Goal: Transaction & Acquisition: Purchase product/service

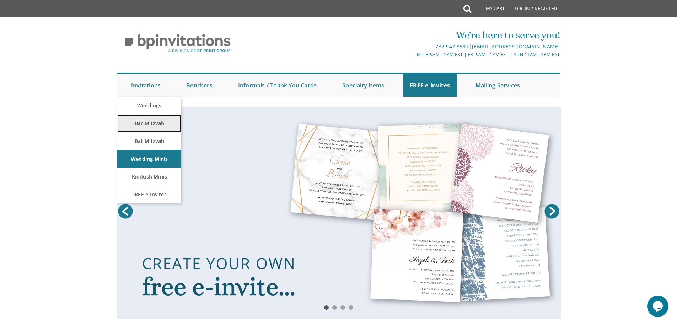
click at [146, 123] on link "Bar Mitzvah" at bounding box center [149, 123] width 64 height 18
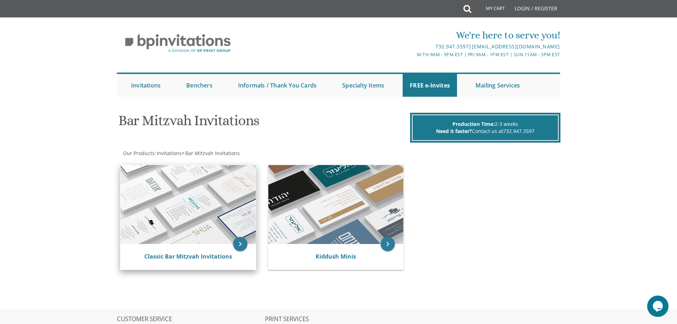
drag, startPoint x: 177, startPoint y: 225, endPoint x: 181, endPoint y: 225, distance: 3.9
click at [177, 225] on img at bounding box center [187, 204] width 135 height 79
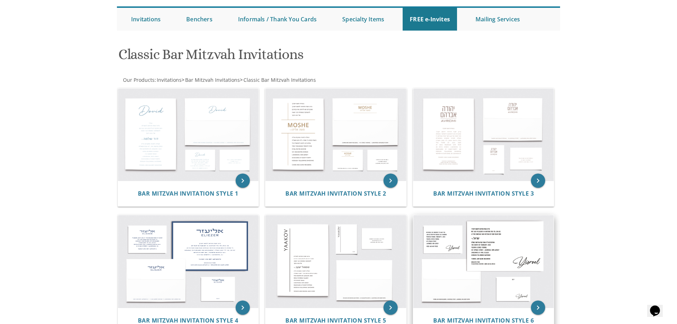
scroll to position [62, 0]
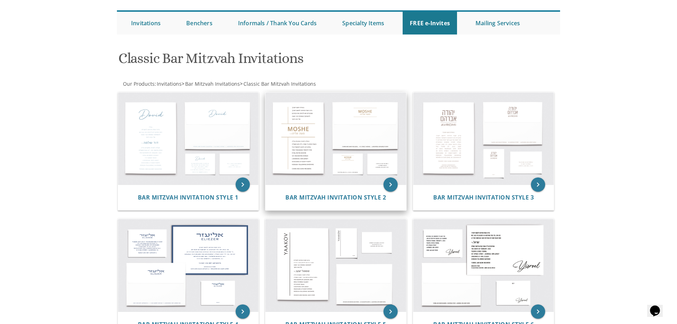
click at [319, 168] on img at bounding box center [336, 138] width 141 height 92
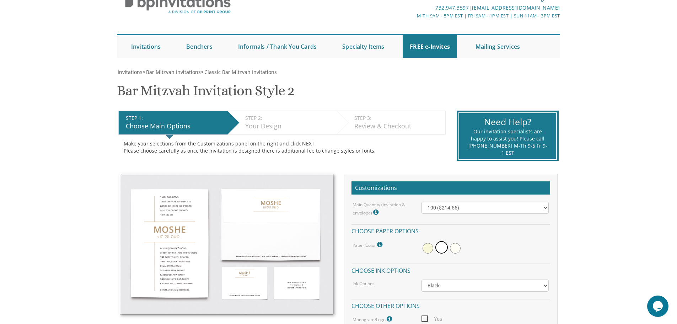
scroll to position [107, 0]
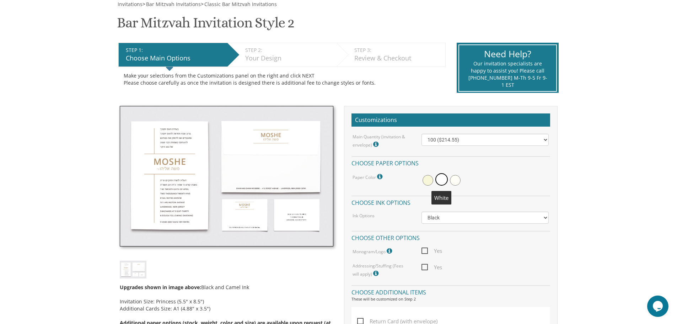
click at [443, 180] on span at bounding box center [441, 179] width 12 height 12
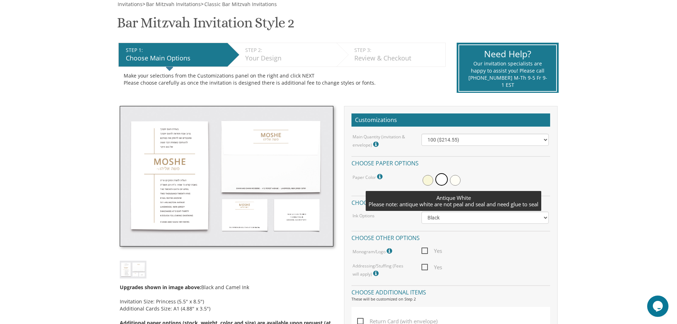
click at [457, 181] on span at bounding box center [455, 180] width 11 height 11
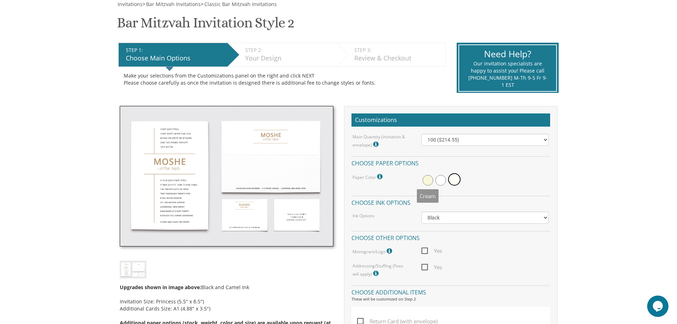
click at [425, 184] on span at bounding box center [428, 180] width 11 height 11
click at [444, 183] on span at bounding box center [442, 180] width 11 height 11
click at [459, 219] on select "Black Colored Ink ($65.00) Black + One Color ($100.00) Two Colors ($137.95)" at bounding box center [485, 217] width 127 height 12
click at [468, 218] on select "Black Colored Ink ($65.00) Black + One Color ($100.00) Two Colors ($137.95)" at bounding box center [485, 217] width 127 height 12
click at [264, 60] on div "Your Design" at bounding box center [289, 58] width 88 height 9
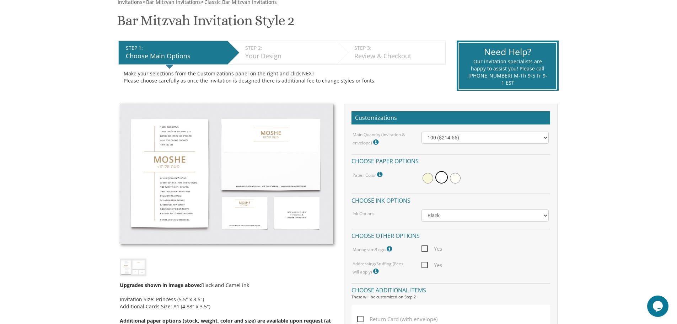
scroll to position [142, 0]
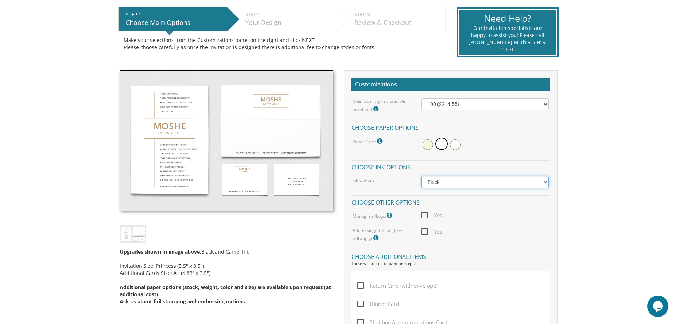
click at [447, 184] on select "Black Colored Ink ($65.00) Black + One Color ($100.00) Two Colors ($137.95)" at bounding box center [485, 182] width 127 height 12
click at [419, 156] on div "Main Quantity (invitation & envelope) Invitation Size: Princess (5.5" x 8.5") 1…" at bounding box center [451, 170] width 199 height 144
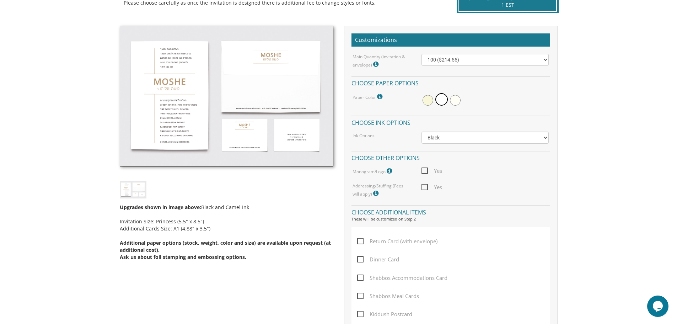
scroll to position [213, 0]
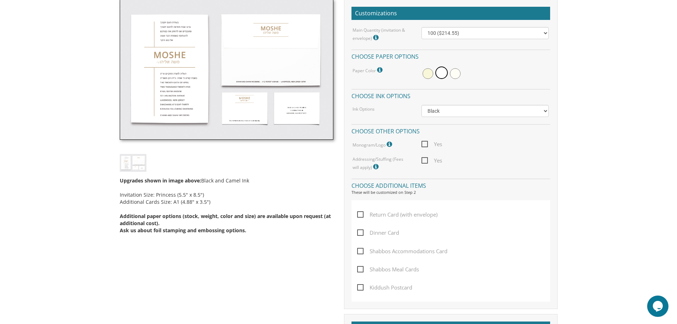
click at [389, 145] on icon at bounding box center [390, 144] width 7 height 6
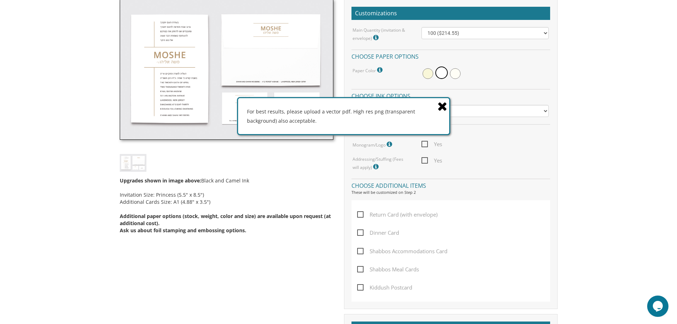
click at [440, 108] on icon at bounding box center [443, 106] width 10 height 12
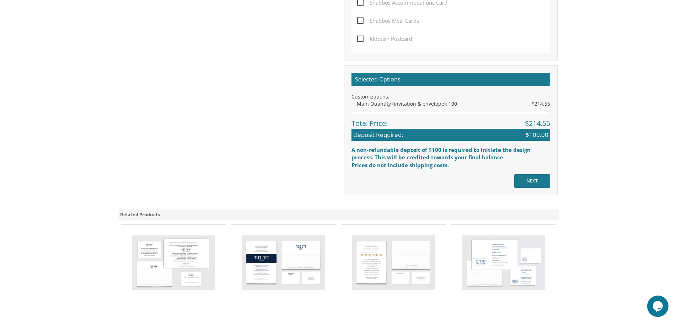
scroll to position [462, 0]
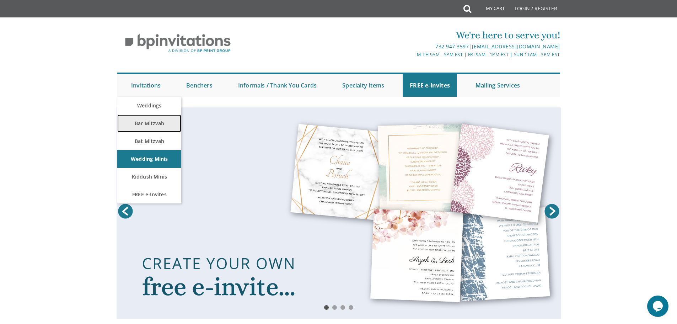
click at [158, 123] on link "Bar Mitzvah" at bounding box center [149, 123] width 64 height 18
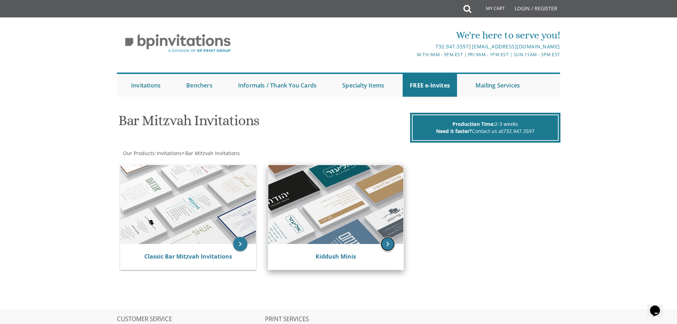
click at [381, 245] on icon "keyboard_arrow_right" at bounding box center [388, 244] width 14 height 14
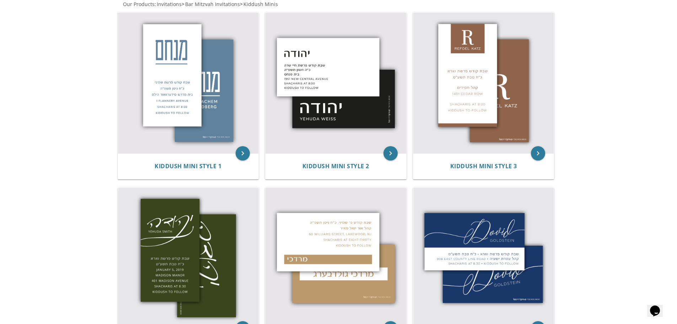
scroll to position [142, 0]
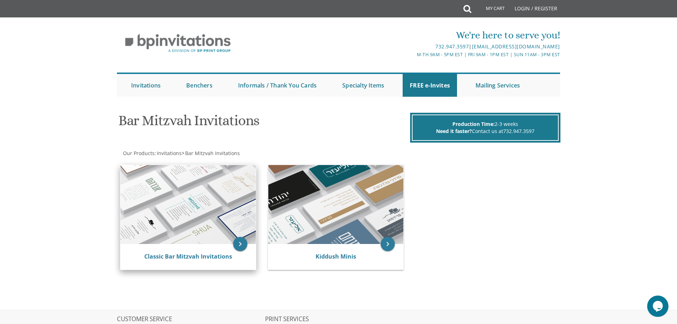
click at [179, 187] on img at bounding box center [187, 204] width 135 height 79
click at [237, 241] on icon "keyboard_arrow_right" at bounding box center [240, 244] width 14 height 14
drag, startPoint x: 228, startPoint y: 215, endPoint x: 226, endPoint y: 234, distance: 18.9
drag, startPoint x: 226, startPoint y: 234, endPoint x: 227, endPoint y: 243, distance: 9.2
click at [227, 243] on img at bounding box center [187, 204] width 135 height 79
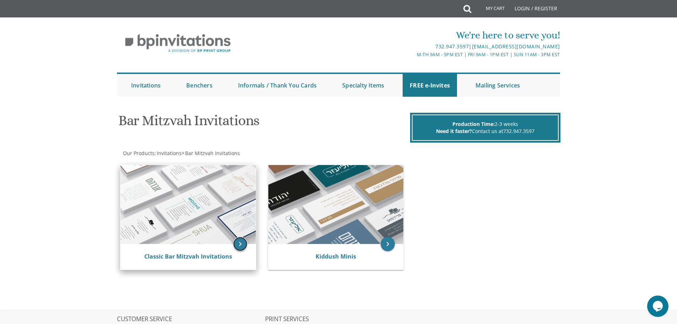
click at [236, 243] on icon "keyboard_arrow_right" at bounding box center [240, 244] width 14 height 14
click at [243, 243] on icon "keyboard_arrow_right" at bounding box center [240, 244] width 14 height 14
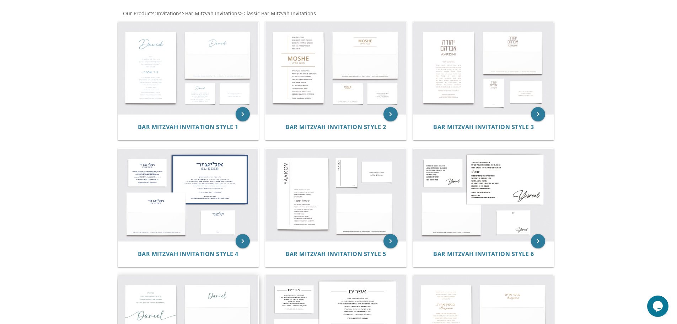
scroll to position [142, 0]
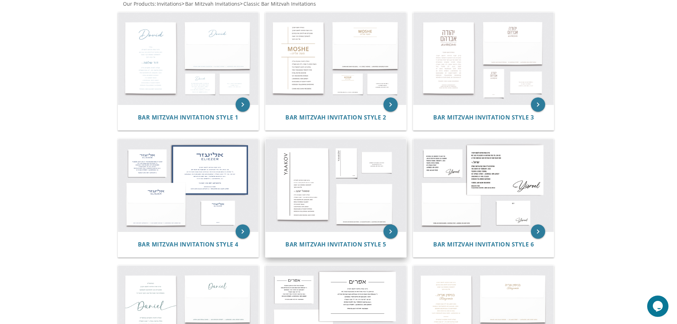
click at [308, 192] on img at bounding box center [336, 185] width 141 height 92
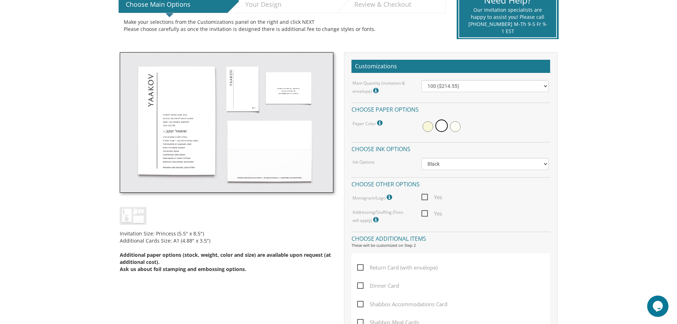
scroll to position [178, 0]
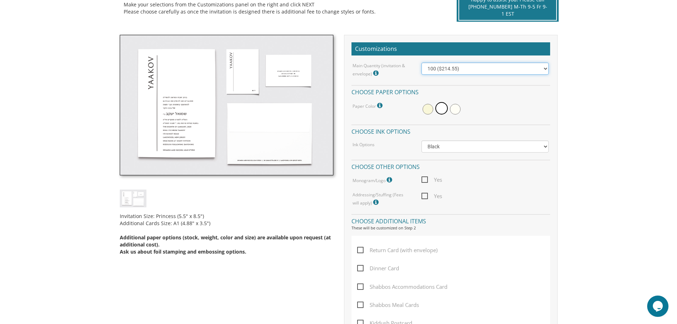
click at [495, 71] on select "100 ($214.55) 200 ($254.60) 300 ($294.25) 400 ($333.55) 500 ($373.90) 600 ($413…" at bounding box center [485, 69] width 127 height 12
click at [434, 66] on select "100 ($214.55) 200 ($254.60) 300 ($294.25) 400 ($333.55) 500 ($373.90) 600 ($413…" at bounding box center [485, 69] width 127 height 12
click at [436, 70] on select "100 ($214.55) 200 ($254.60) 300 ($294.25) 400 ($333.55) 500 ($373.90) 600 ($413…" at bounding box center [485, 69] width 127 height 12
click at [436, 63] on select "100 ($214.55) 200 ($254.60) 300 ($294.25) 400 ($333.55) 500 ($373.90) 600 ($413…" at bounding box center [485, 69] width 127 height 12
click at [424, 178] on span "Yes" at bounding box center [432, 179] width 21 height 9
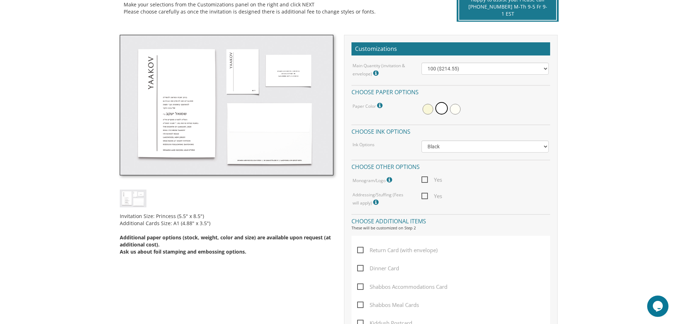
click at [424, 178] on input "Yes" at bounding box center [424, 179] width 5 height 5
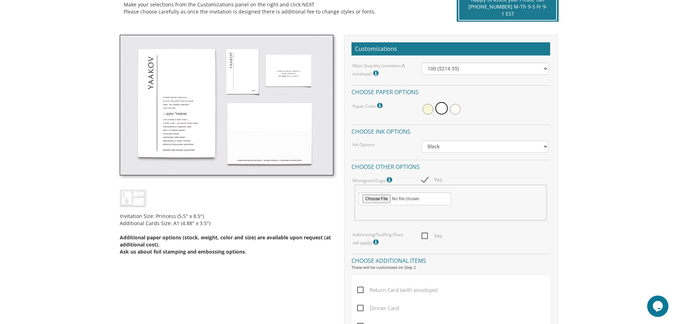
click at [422, 176] on span "Yes" at bounding box center [432, 179] width 21 height 9
click at [422, 177] on input "Yes" at bounding box center [424, 179] width 5 height 5
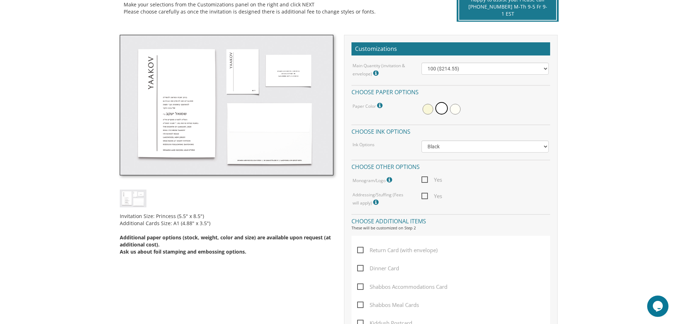
click at [423, 178] on span "Yes" at bounding box center [432, 179] width 21 height 9
click at [423, 178] on input "Yes" at bounding box center [424, 179] width 5 height 5
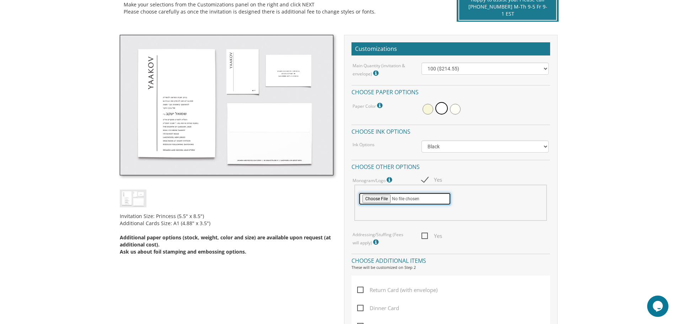
click at [365, 199] on input "file" at bounding box center [405, 198] width 92 height 13
click at [401, 202] on input "file" at bounding box center [405, 198] width 92 height 13
click at [423, 175] on div "Main Quantity (invitation & envelope) Invitation Size: Princess (5.5" x 8.5") 1…" at bounding box center [451, 155] width 199 height 184
click at [428, 179] on span "Yes" at bounding box center [432, 179] width 21 height 9
click at [426, 179] on input "Yes" at bounding box center [424, 179] width 5 height 5
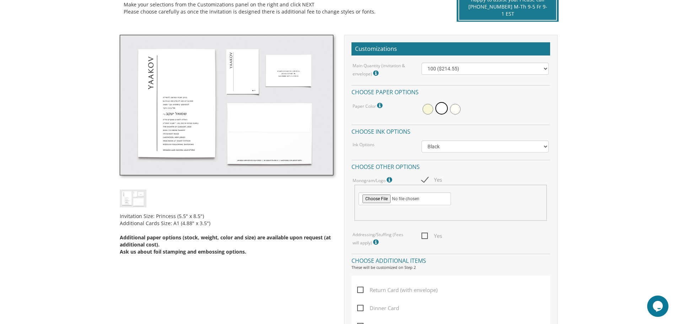
checkbox input "false"
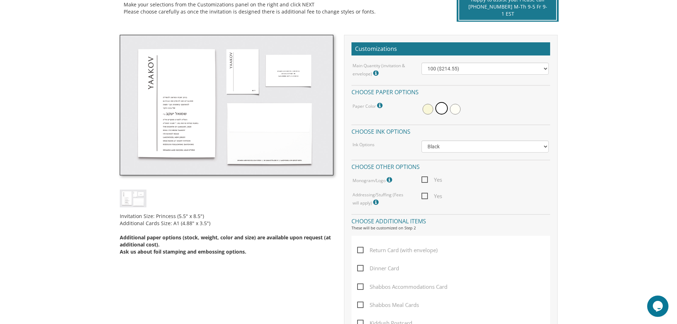
click at [424, 194] on span "Yes" at bounding box center [432, 196] width 21 height 9
click at [424, 194] on input "Yes" at bounding box center [424, 195] width 5 height 5
click at [424, 195] on span "Yes" at bounding box center [432, 196] width 21 height 9
click at [424, 195] on input "Yes" at bounding box center [424, 195] width 5 height 5
checkbox input "false"
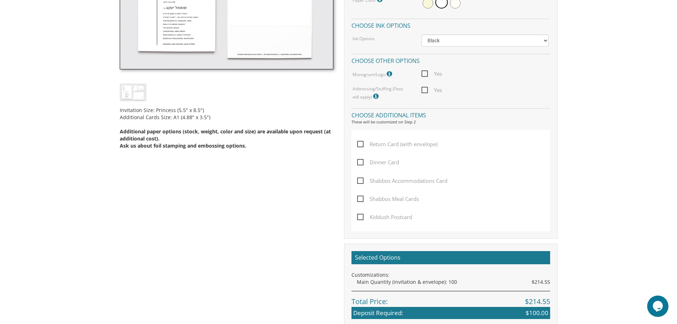
scroll to position [284, 0]
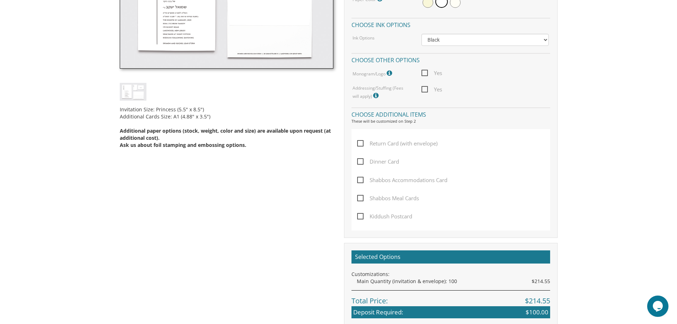
click at [359, 147] on span "Return Card (with envelope)" at bounding box center [397, 143] width 80 height 9
click at [359, 145] on input "Return Card (with envelope)" at bounding box center [359, 142] width 5 height 5
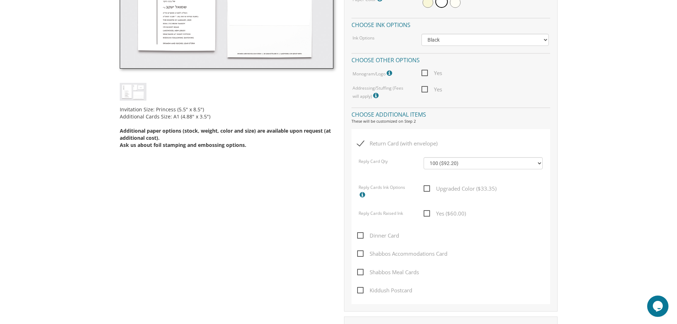
click at [359, 146] on span "Return Card (with envelope)" at bounding box center [397, 143] width 80 height 9
click at [359, 145] on input "Return Card (with envelope)" at bounding box center [359, 142] width 5 height 5
checkbox input "false"
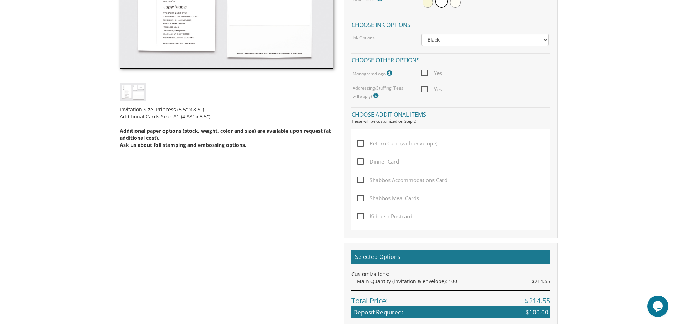
click at [363, 161] on span "Dinner Card" at bounding box center [378, 161] width 42 height 9
click at [362, 161] on input "Dinner Card" at bounding box center [359, 161] width 5 height 5
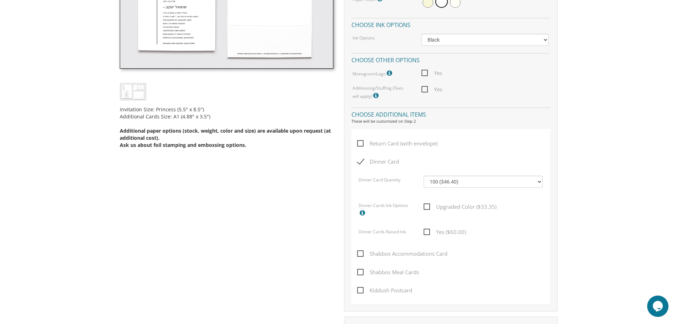
click at [363, 161] on span "Dinner Card" at bounding box center [378, 161] width 42 height 9
click at [362, 161] on input "Dinner Card" at bounding box center [359, 161] width 5 height 5
checkbox input "false"
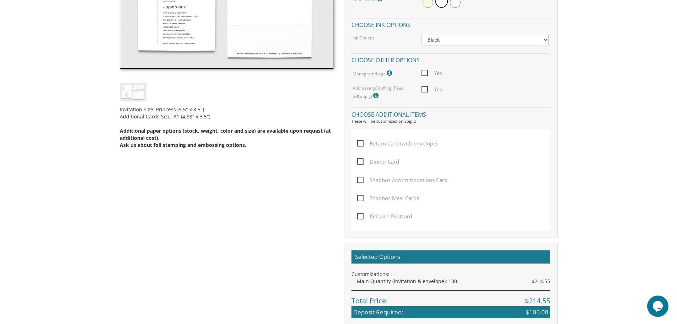
click at [361, 176] on span "Shabbos Accommodations Card" at bounding box center [402, 180] width 90 height 9
click at [361, 177] on input "Shabbos Accommodations Card" at bounding box center [359, 179] width 5 height 5
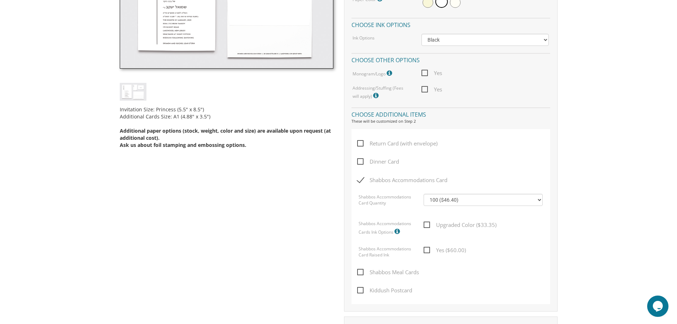
click at [361, 176] on span "Shabbos Accommodations Card" at bounding box center [402, 180] width 90 height 9
click at [361, 177] on input "Shabbos Accommodations Card" at bounding box center [359, 179] width 5 height 5
checkbox input "false"
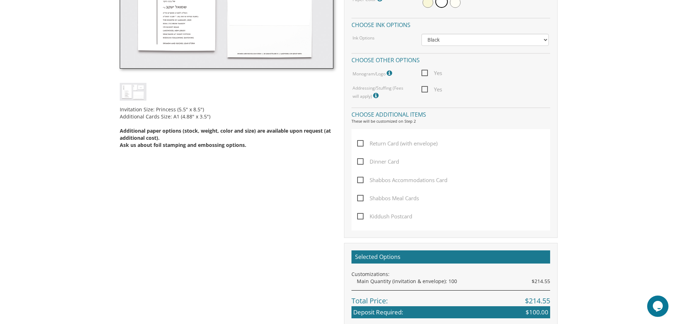
click at [359, 197] on span "Shabbos Meal Cards" at bounding box center [388, 198] width 62 height 9
click at [359, 197] on input "Shabbos Meal Cards" at bounding box center [359, 197] width 5 height 5
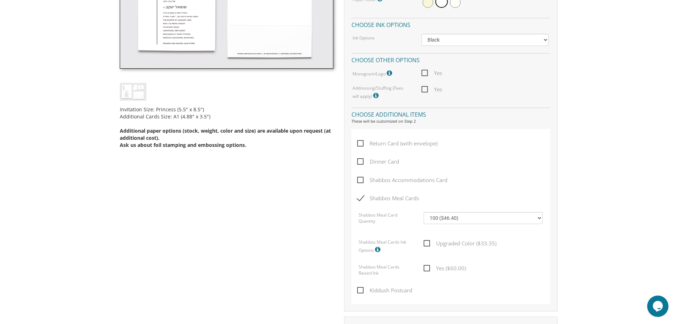
click at [359, 197] on span "Shabbos Meal Cards" at bounding box center [388, 198] width 62 height 9
click at [359, 197] on input "Shabbos Meal Cards" at bounding box center [359, 197] width 5 height 5
checkbox input "false"
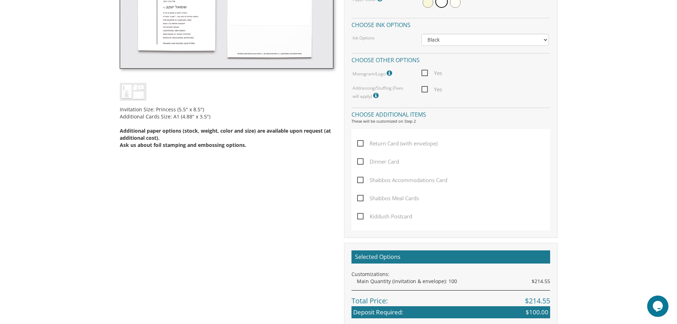
click at [359, 212] on span "Kiddush Postcard" at bounding box center [384, 216] width 55 height 9
click at [359, 213] on input "Kiddush Postcard" at bounding box center [359, 215] width 5 height 5
click at [359, 212] on span "Kiddush Postcard" at bounding box center [384, 216] width 55 height 9
click at [359, 213] on input "Kiddush Postcard" at bounding box center [359, 215] width 5 height 5
checkbox input "false"
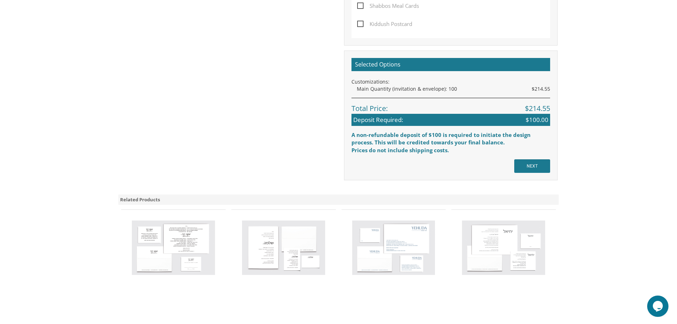
scroll to position [421, 0]
